Goal: Task Accomplishment & Management: Manage account settings

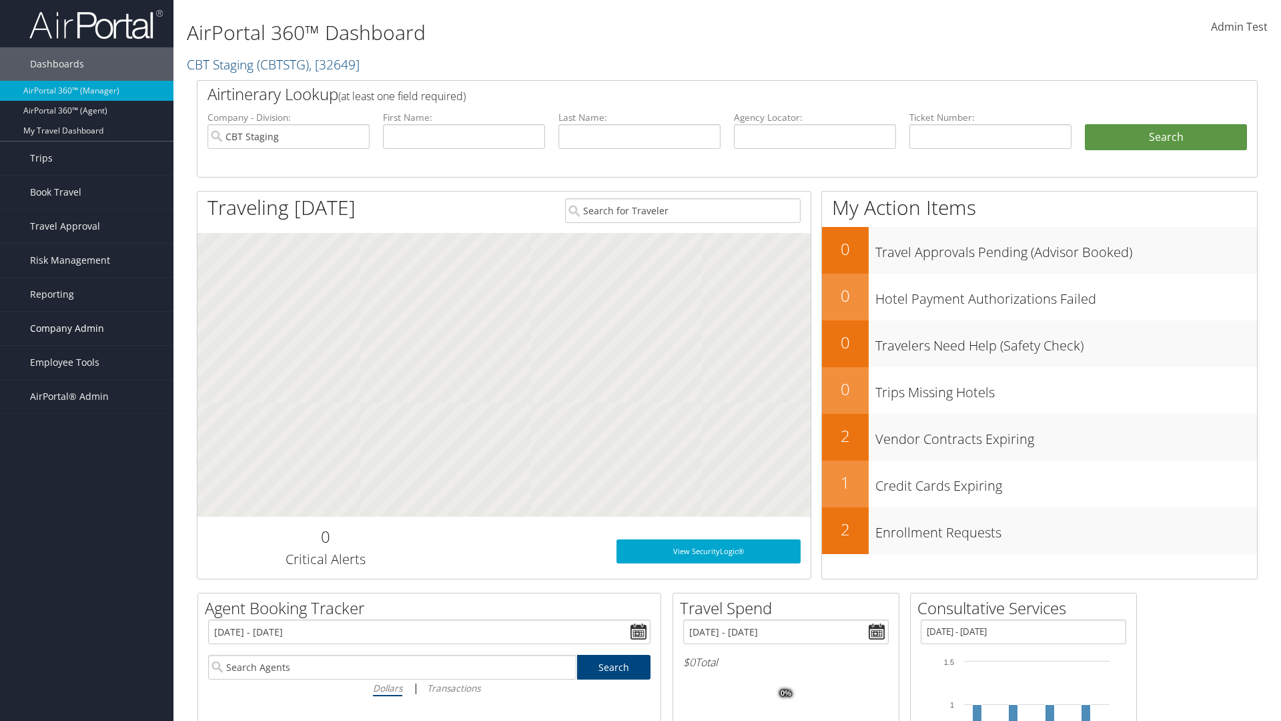
click at [87, 328] on span "Company Admin" at bounding box center [67, 328] width 74 height 33
click at [0, 0] on link "People" at bounding box center [0, 0] width 0 height 0
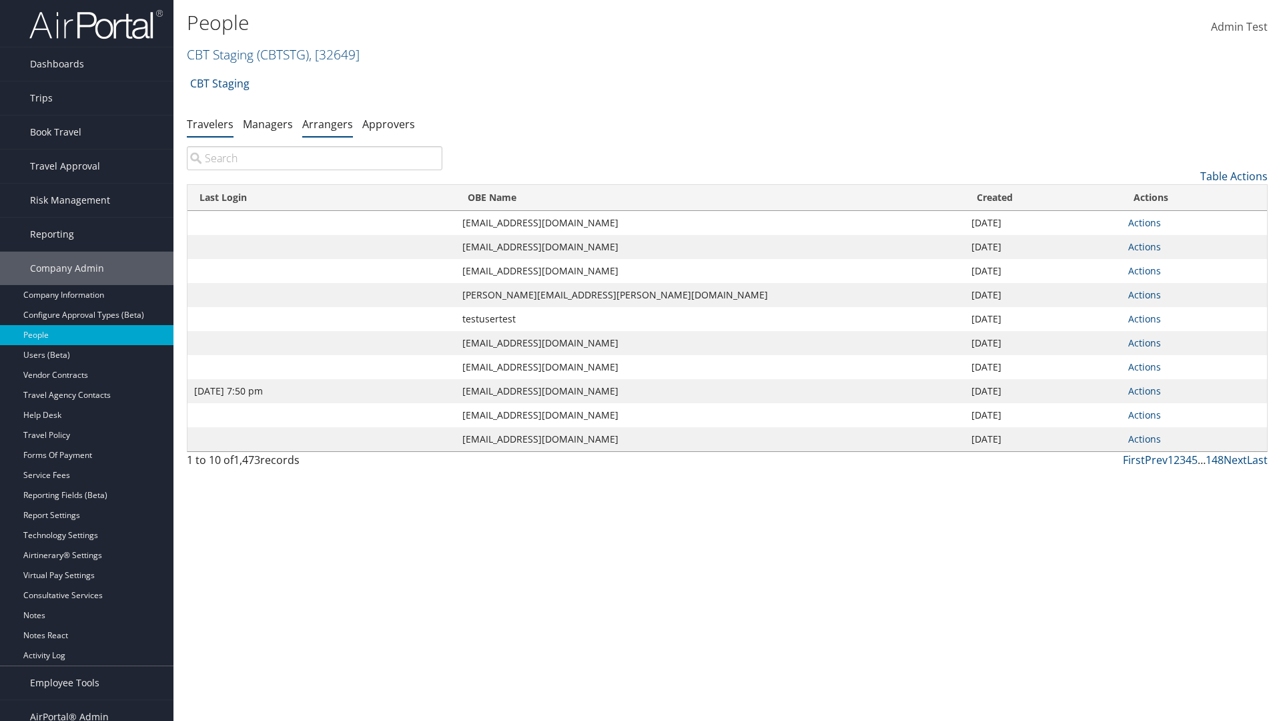
click at [328, 123] on link "Arrangers" at bounding box center [327, 124] width 51 height 15
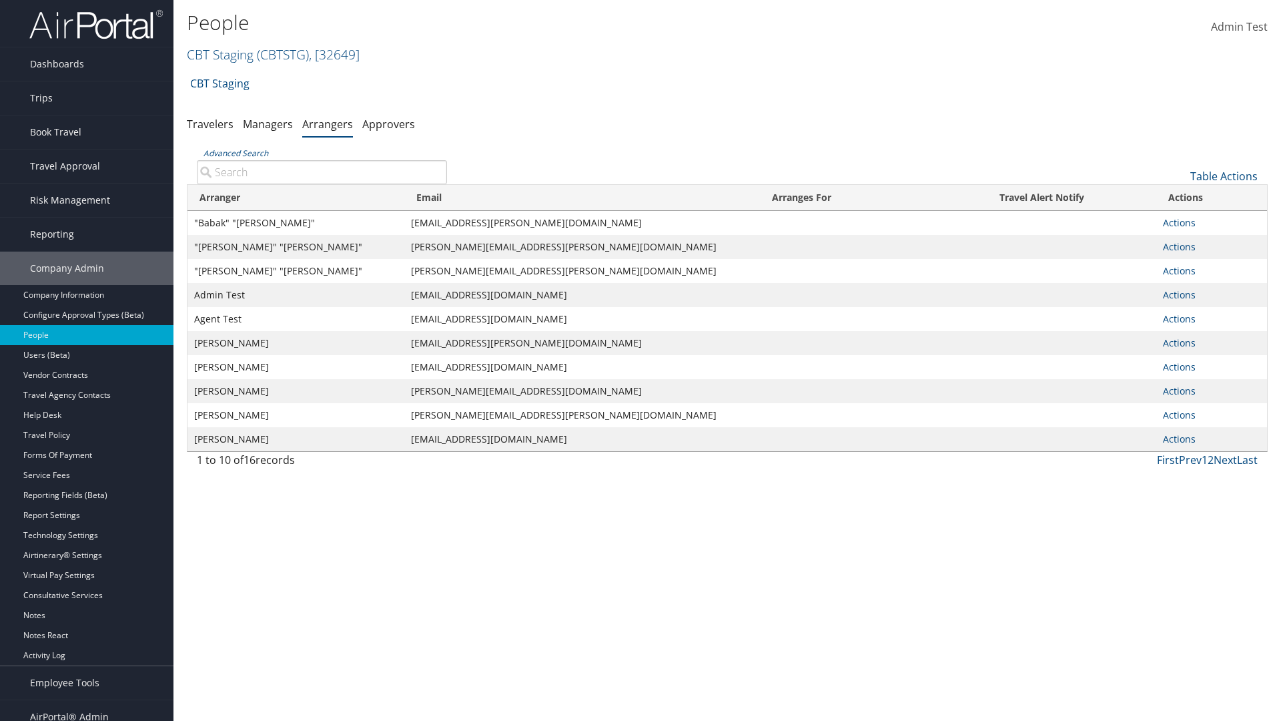
click at [322, 172] on input "Advanced Search" at bounding box center [322, 172] width 250 height 24
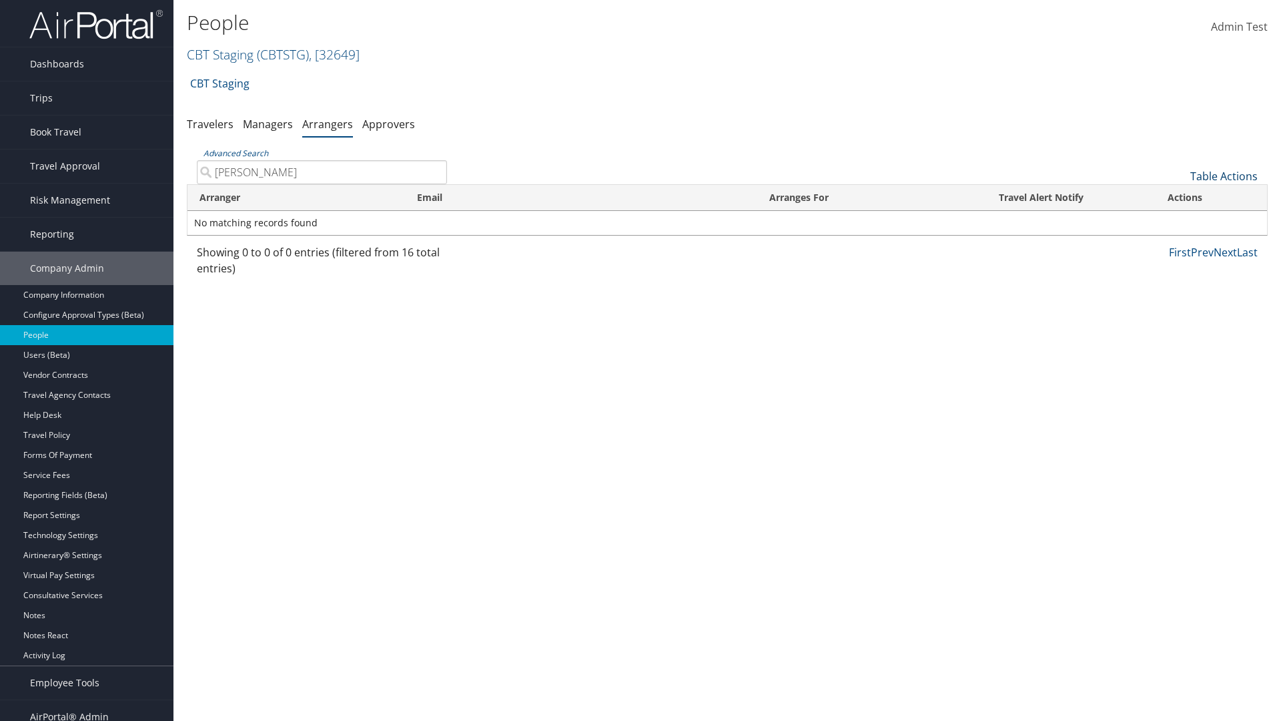
type input "AARON ADAMS"
click at [1224, 176] on link "Table Actions" at bounding box center [1224, 176] width 67 height 15
click at [1179, 197] on link "Add An Arranger" at bounding box center [1180, 197] width 176 height 23
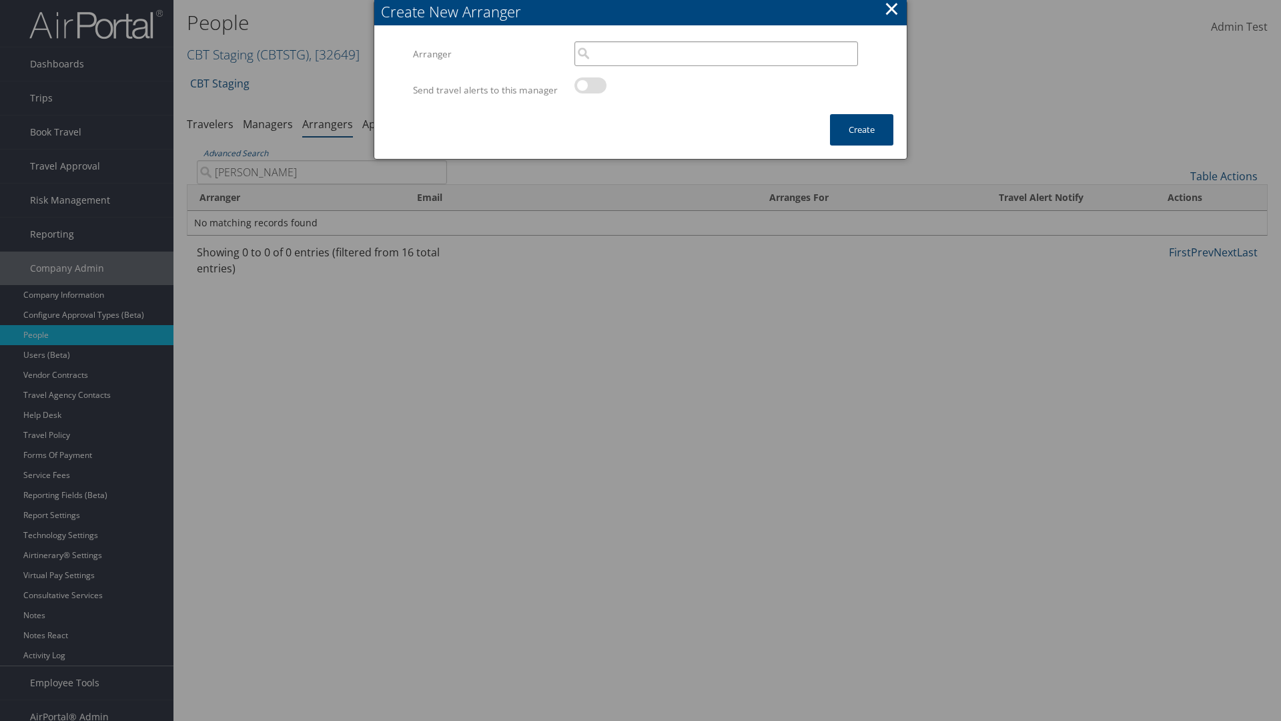
click at [716, 53] on input "search" at bounding box center [717, 53] width 284 height 25
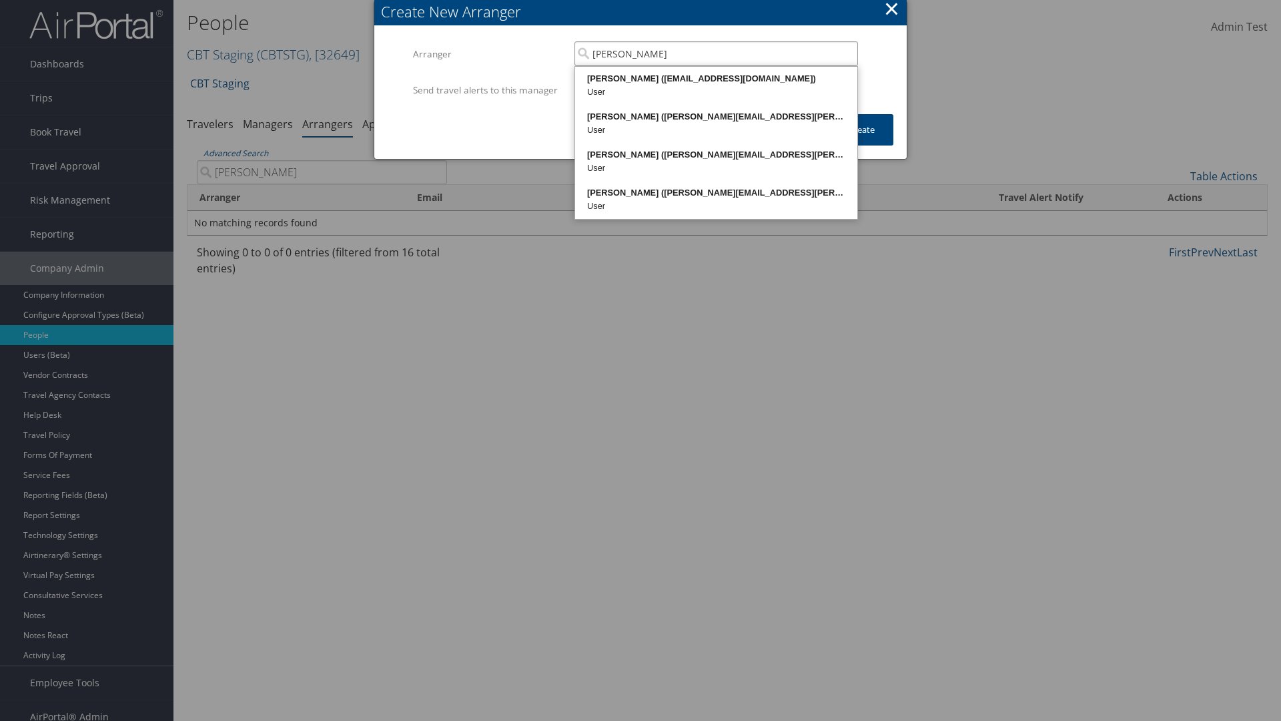
click at [716, 79] on div "AARON ADAMS (20768968@test898661.com)" at bounding box center [716, 78] width 278 height 13
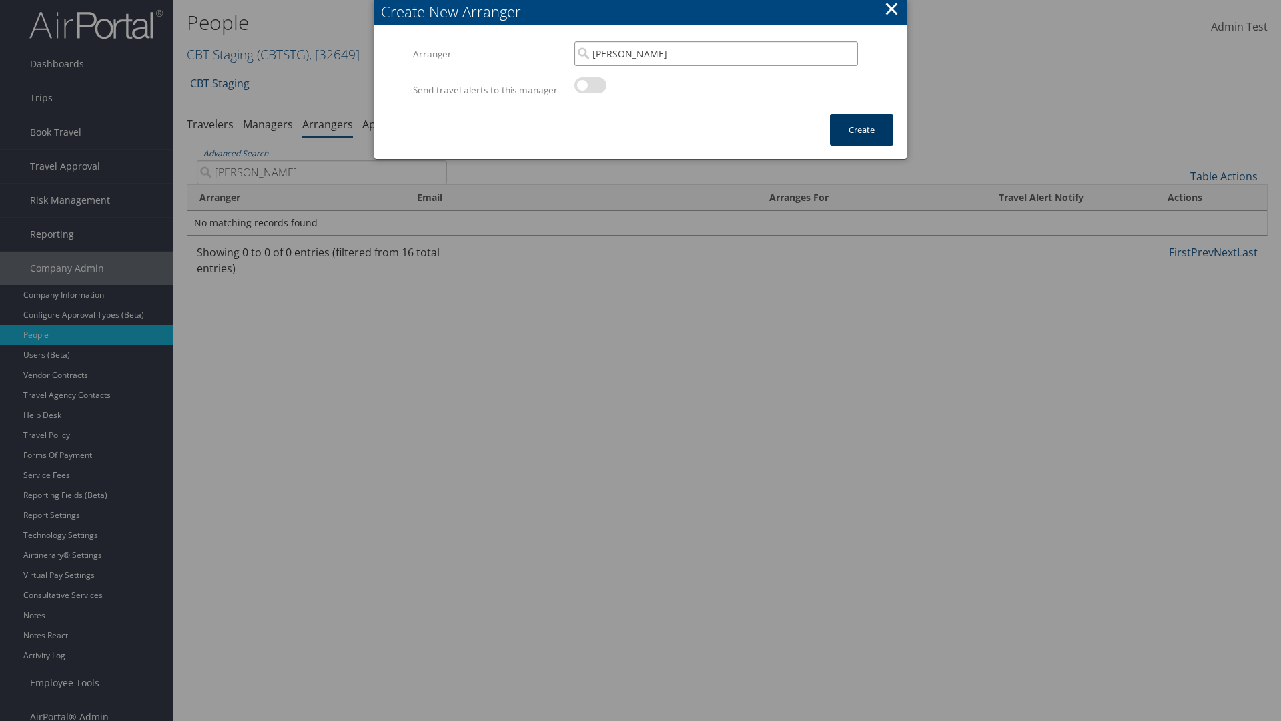
type input "AARON ADAMS"
click at [862, 143] on button "Create" at bounding box center [861, 129] width 63 height 31
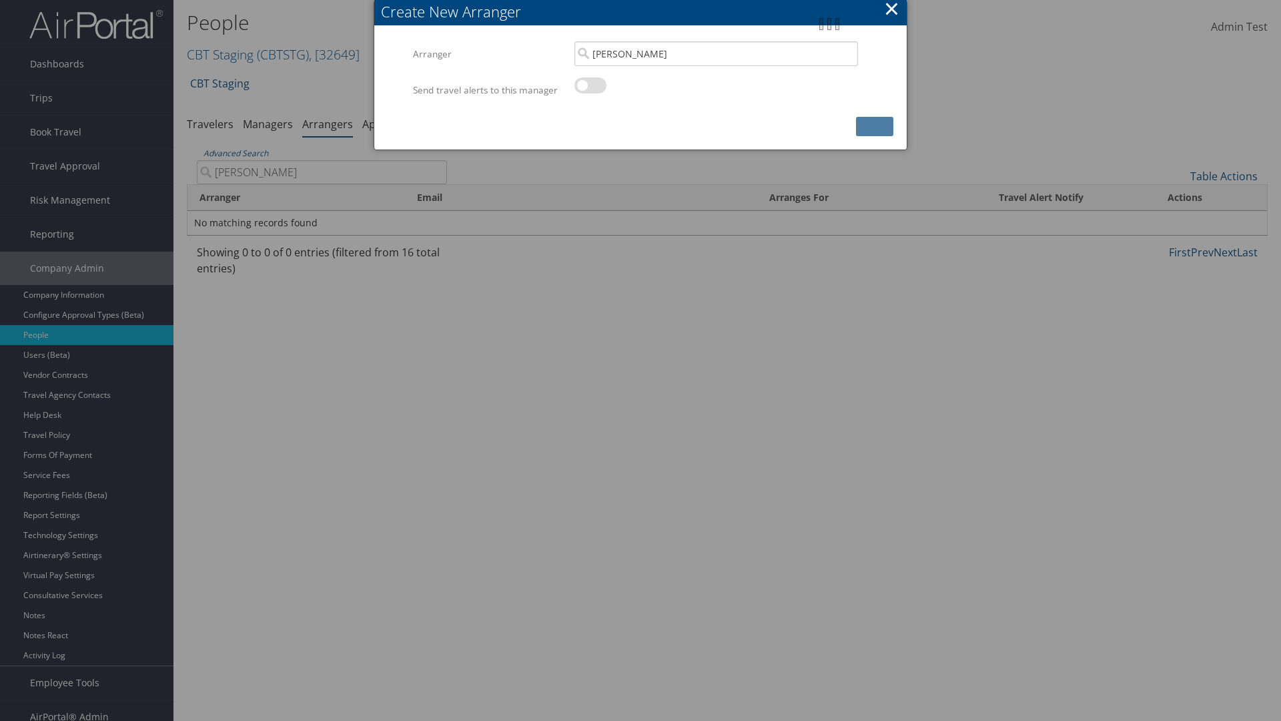
scroll to position [13, 0]
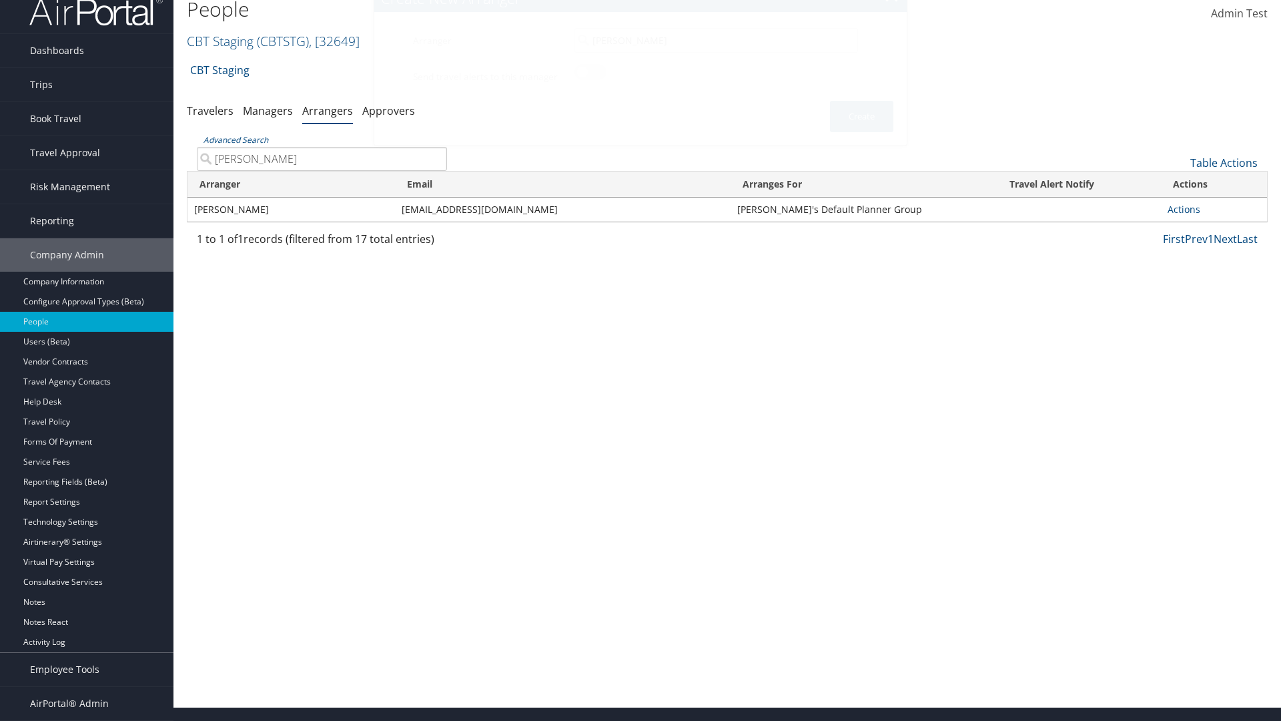
click at [322, 171] on input "AARON ADAMS" at bounding box center [322, 159] width 250 height 24
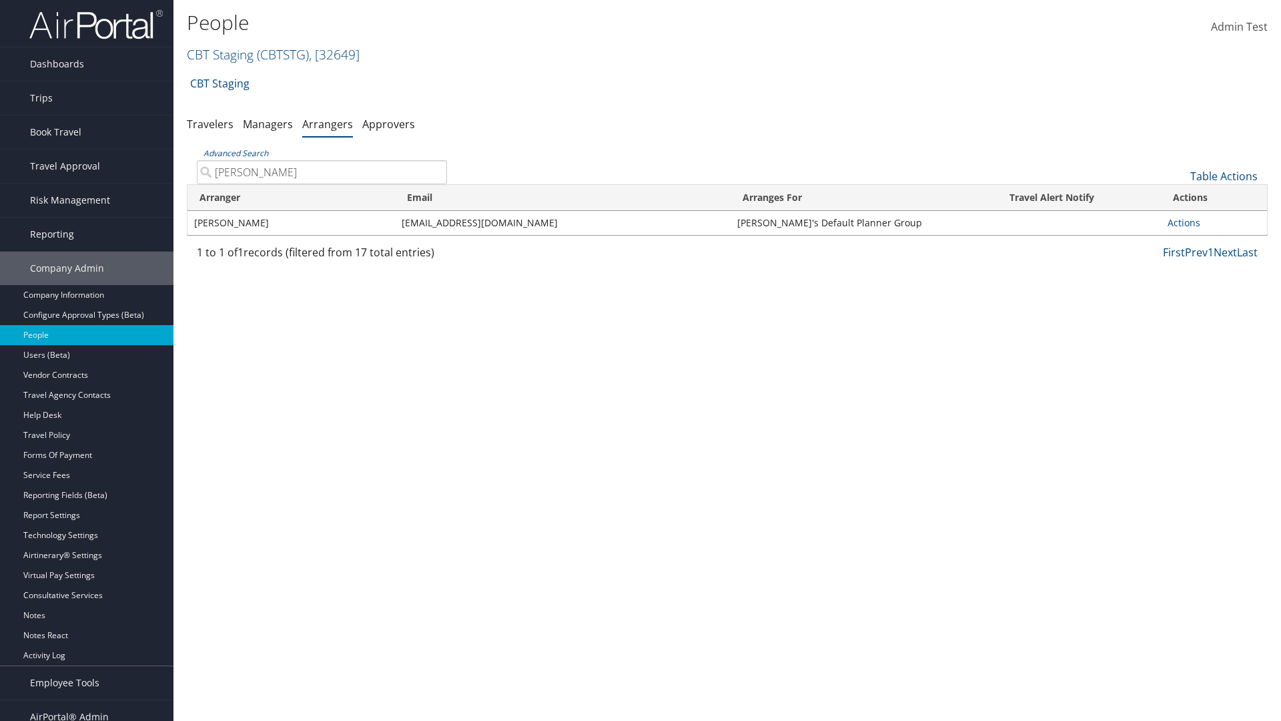
type input "AARON ADAMS"
click at [1179, 222] on link "Actions" at bounding box center [1184, 222] width 33 height 13
click at [1195, 310] on link "Delete" at bounding box center [1195, 310] width 62 height 23
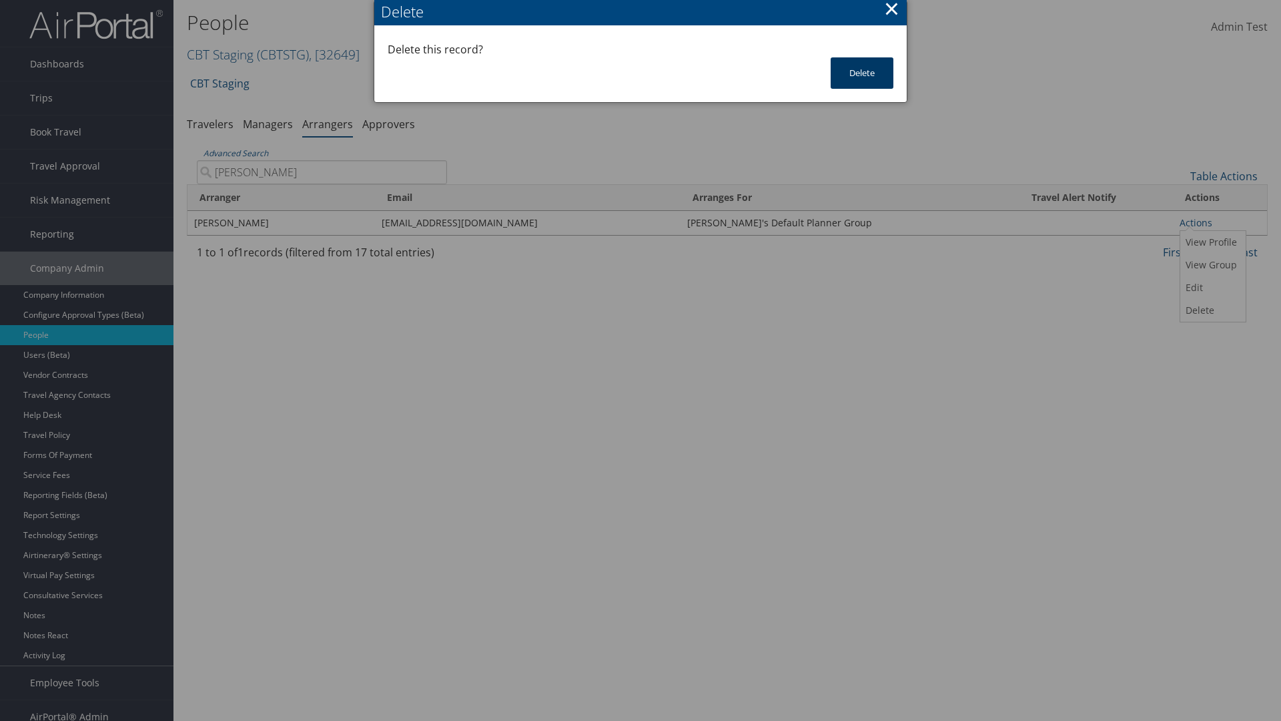
click at [862, 73] on button "Delete" at bounding box center [862, 72] width 63 height 31
